Goal: Information Seeking & Learning: Find specific fact

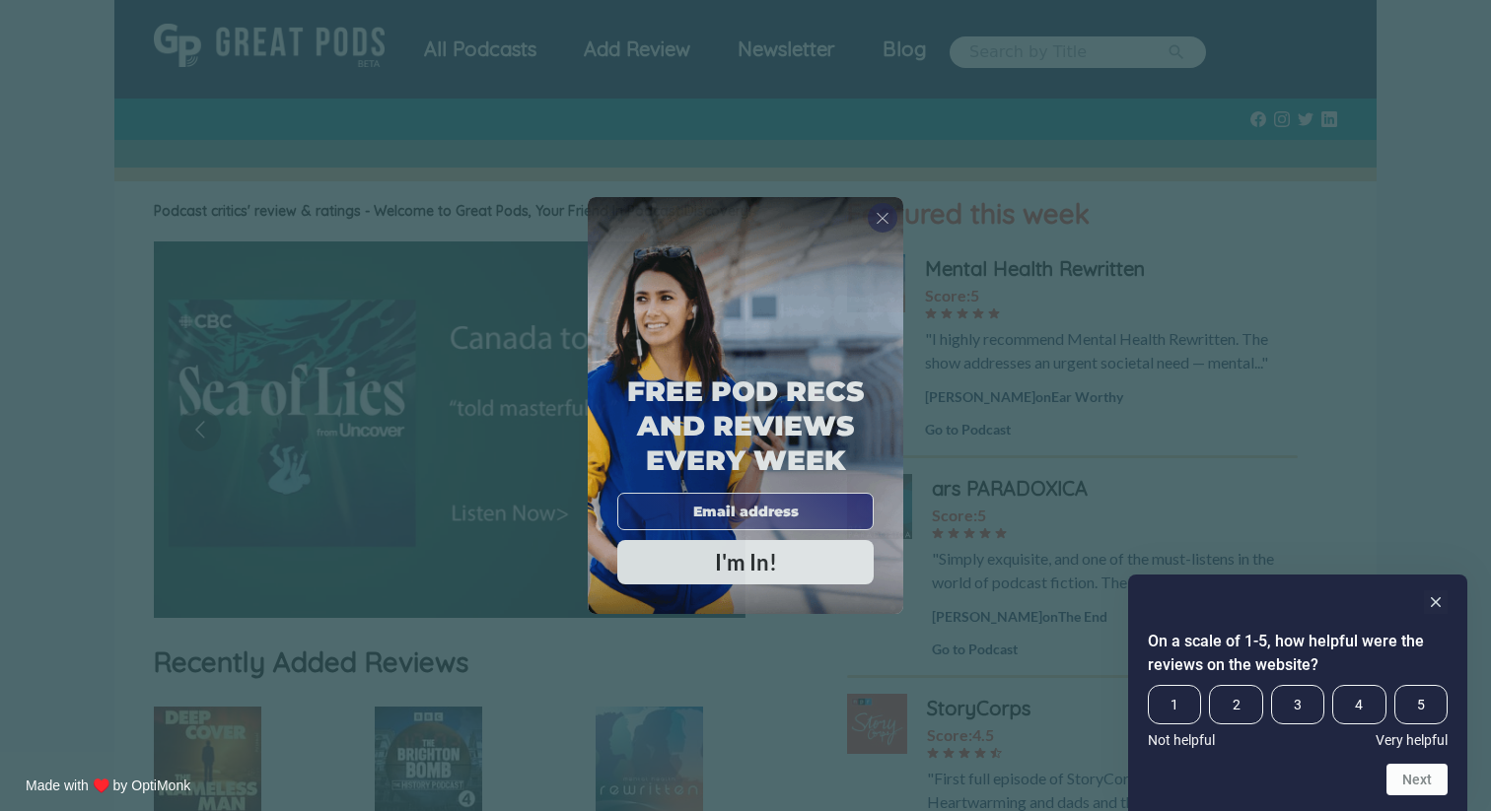
click at [899, 210] on div "Free Pod Recs and Reviews every week I'm In!" at bounding box center [746, 405] width 316 height 417
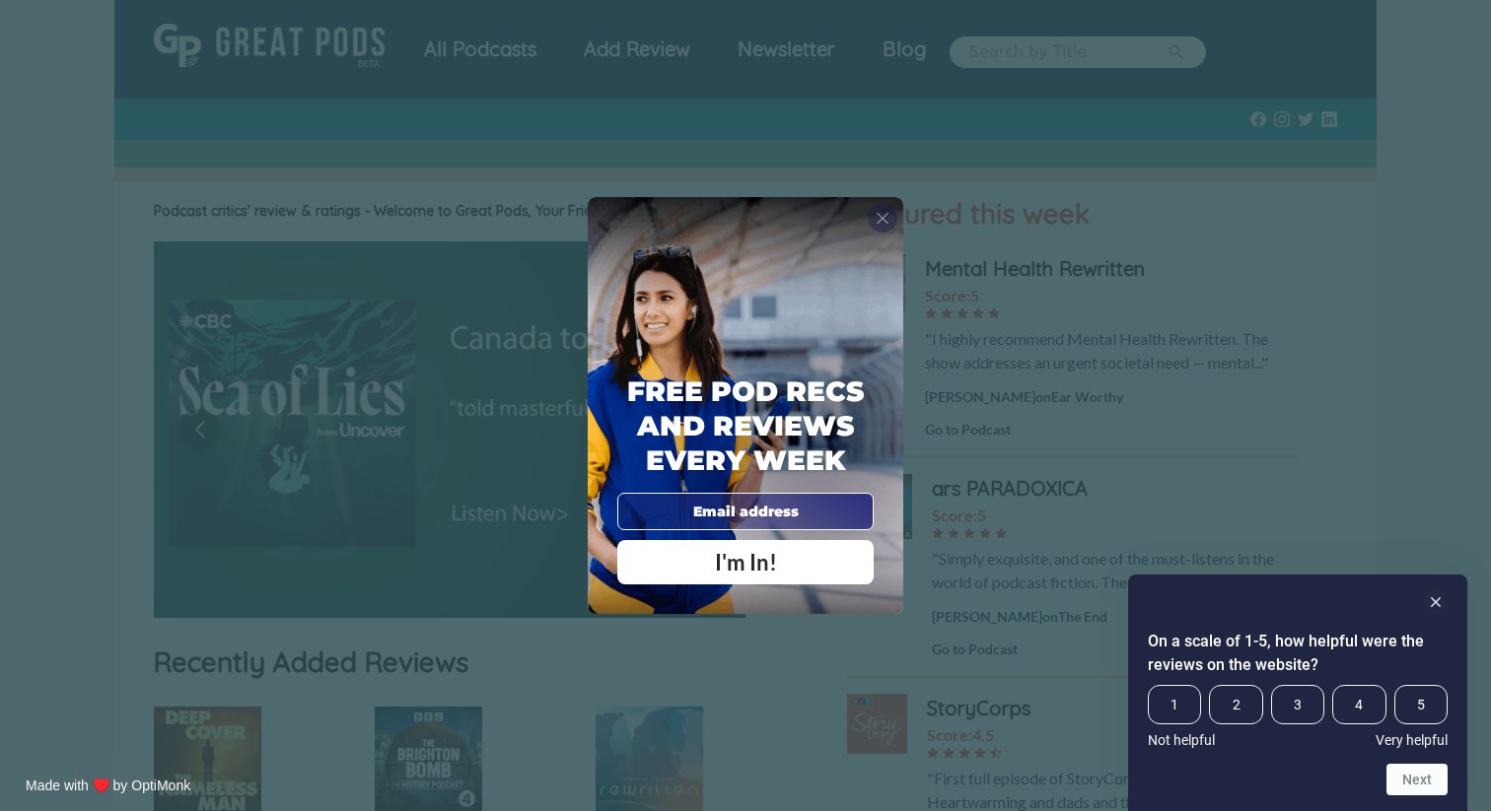
click at [884, 217] on span "X" at bounding box center [883, 218] width 14 height 20
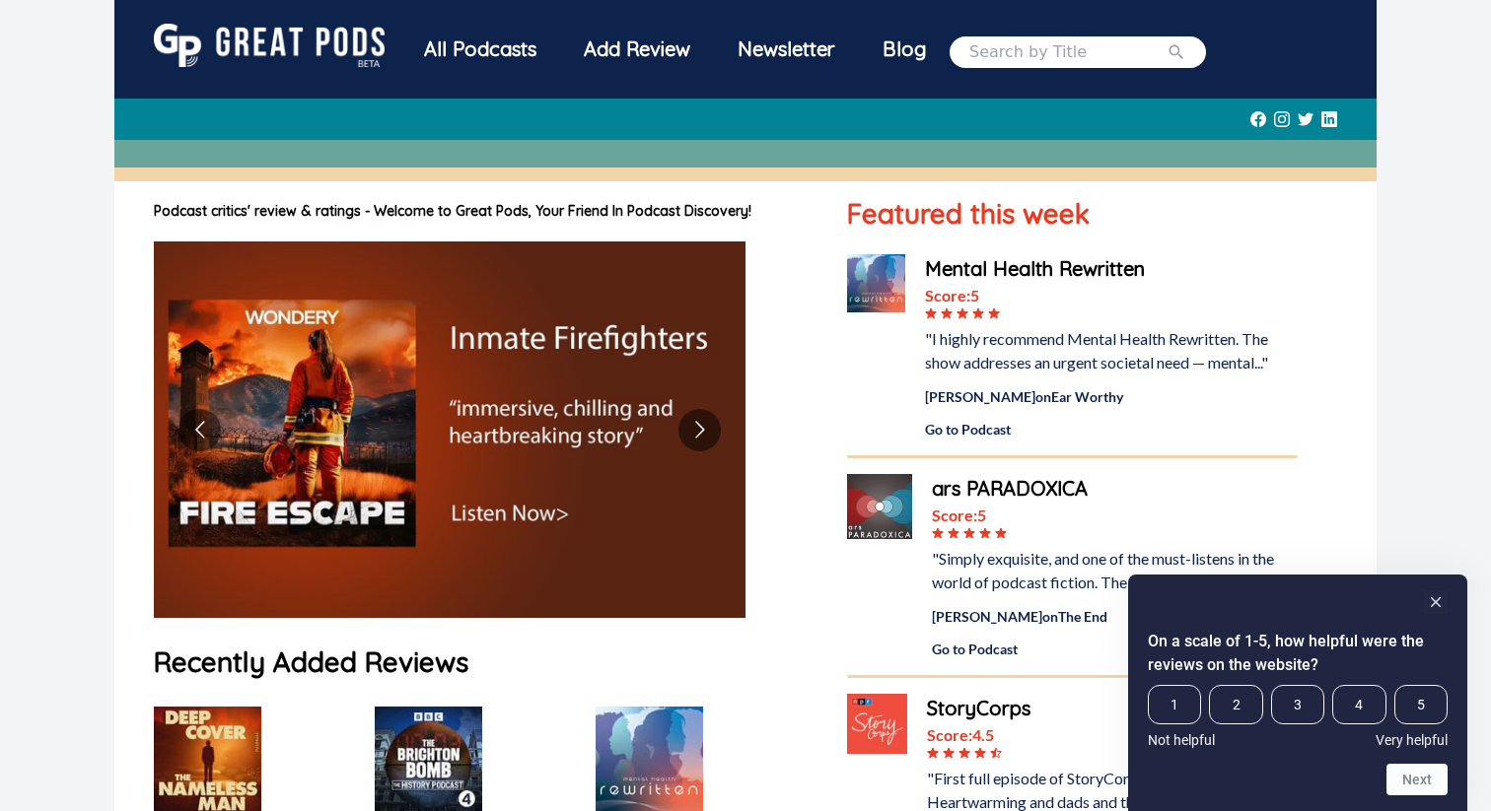
click at [1088, 55] on input "search" at bounding box center [1067, 52] width 197 height 24
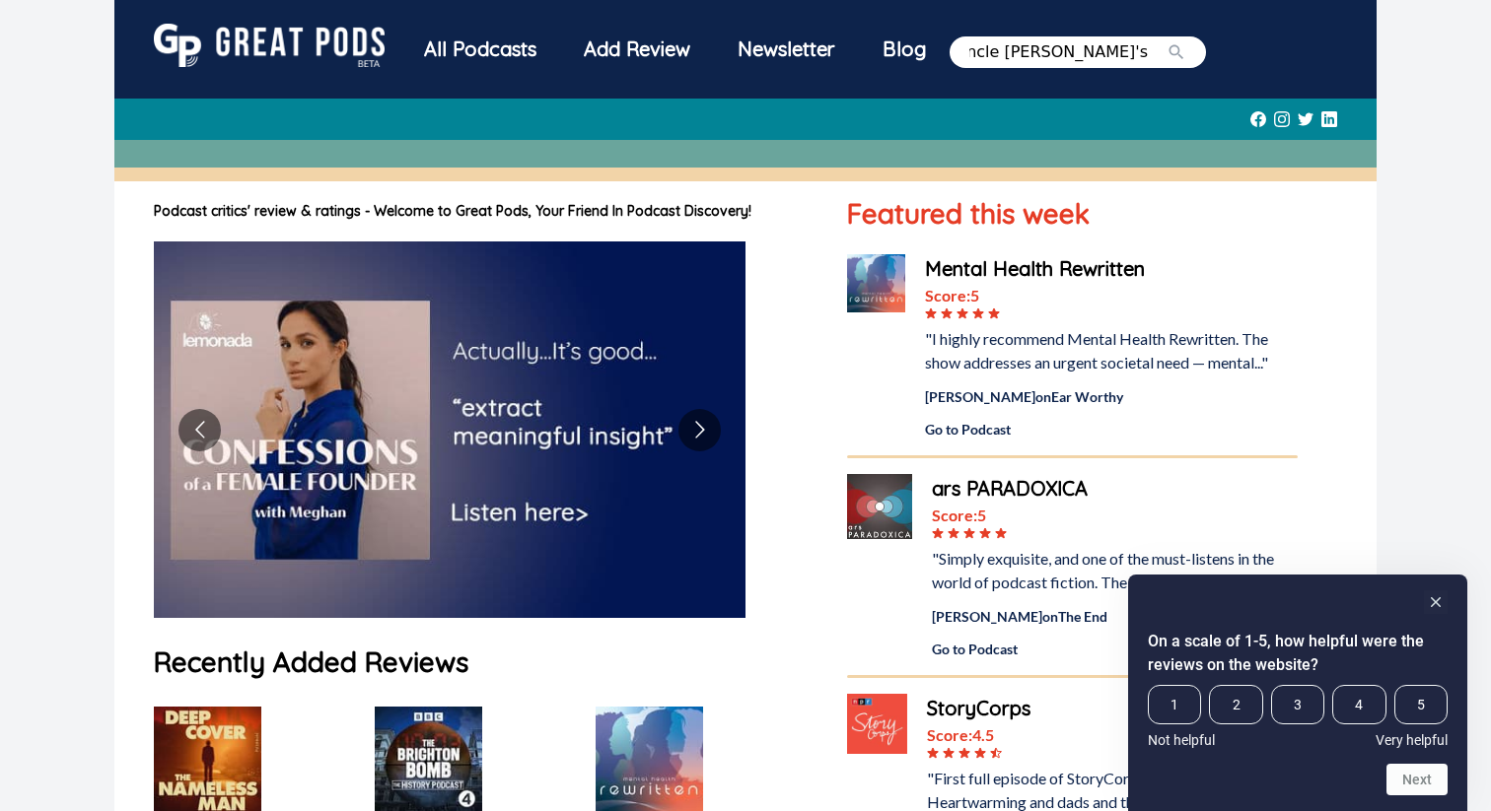
scroll to position [0, 27]
type input "uncle [PERSON_NAME]'s magic cabinet"
click at [1166, 40] on button "submit" at bounding box center [1176, 52] width 20 height 24
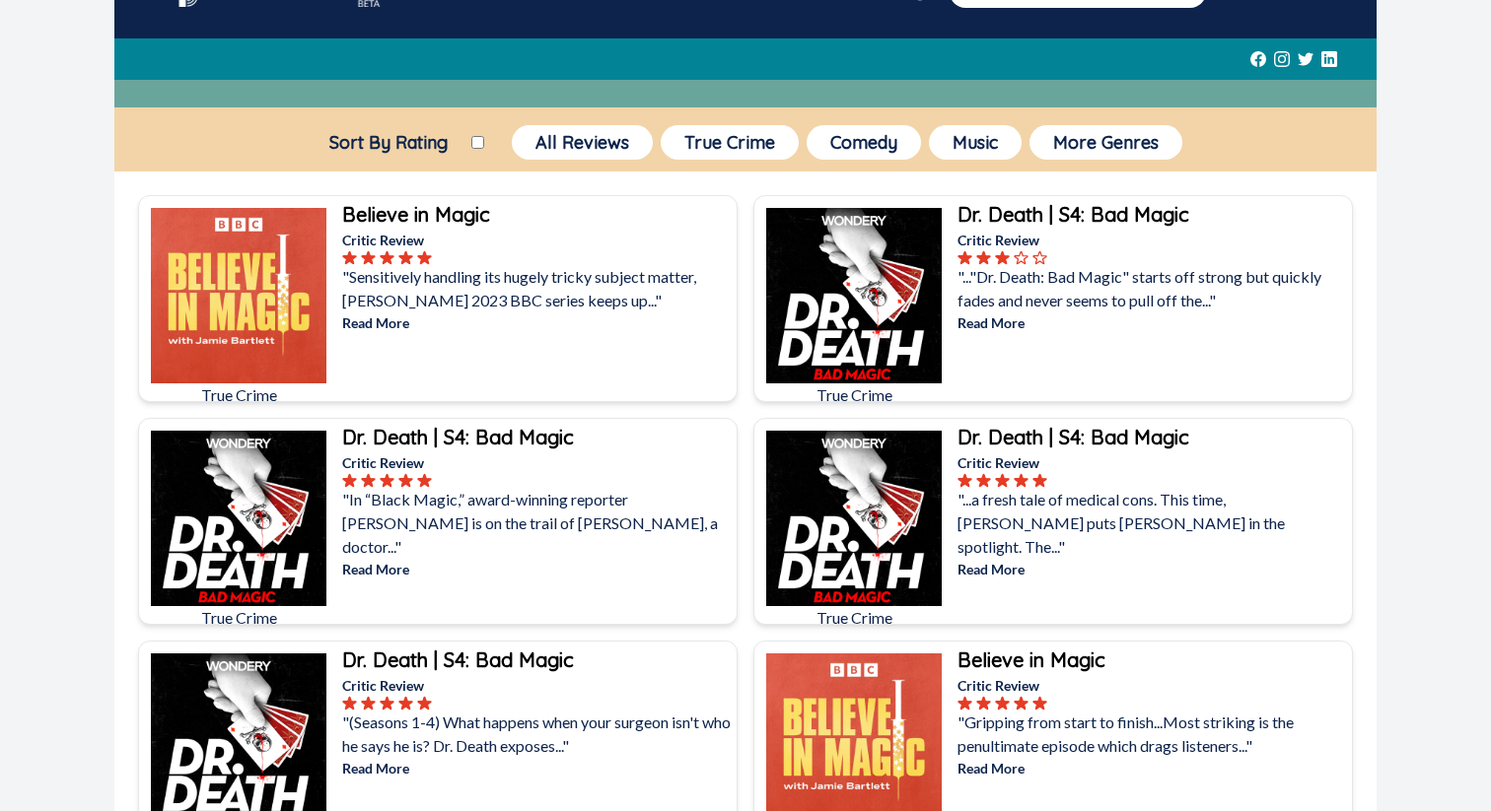
scroll to position [61, 0]
